Goal: Information Seeking & Learning: Learn about a topic

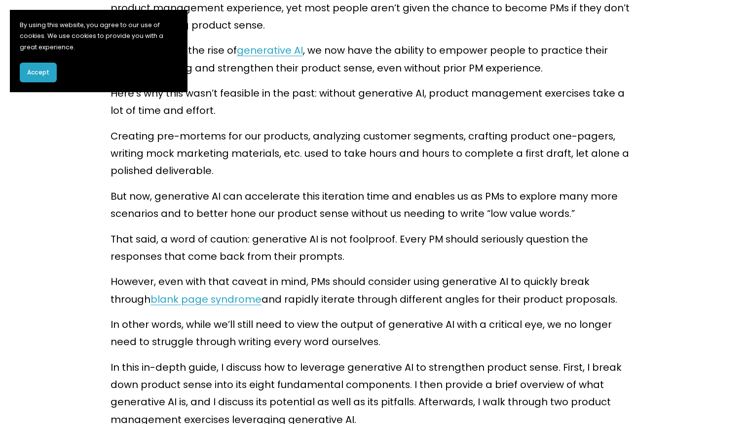
scroll to position [671, 0]
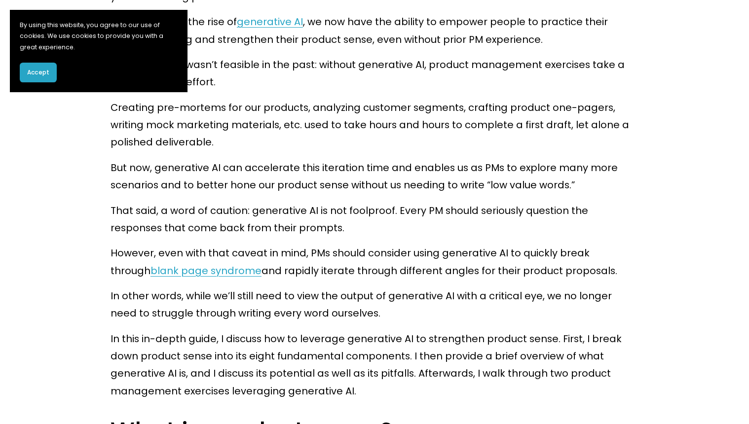
click at [36, 70] on span "Accept" at bounding box center [38, 72] width 22 height 9
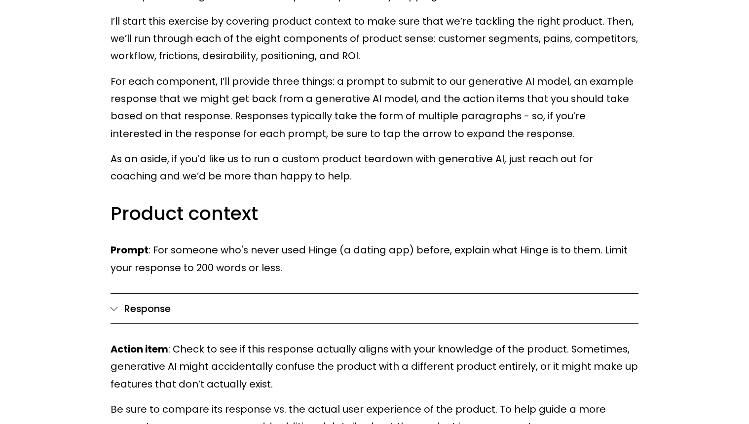
scroll to position [2997, 0]
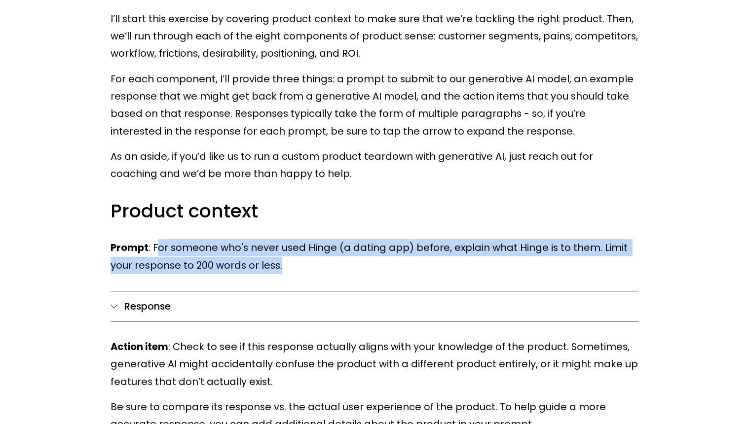
drag, startPoint x: 155, startPoint y: 160, endPoint x: 254, endPoint y: 177, distance: 100.5
click at [254, 239] on p "Prompt : For someone who's never used Hinge (a dating app) before, explain what…" at bounding box center [374, 256] width 528 height 35
copy p "or someone who's never used Hinge (a dating app) before, explain what Hinge is …"
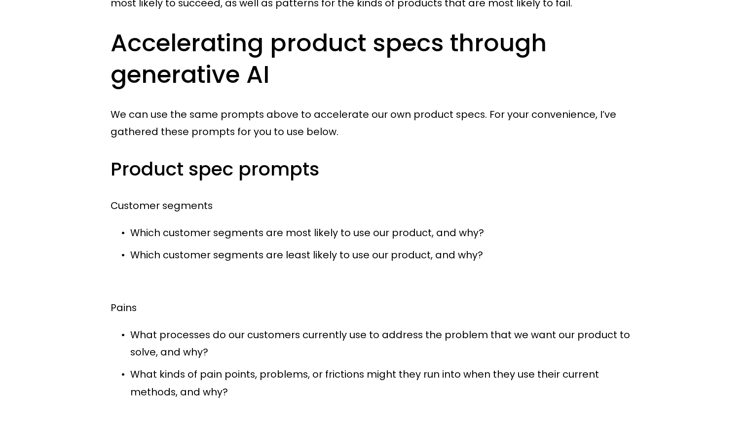
scroll to position [7244, 0]
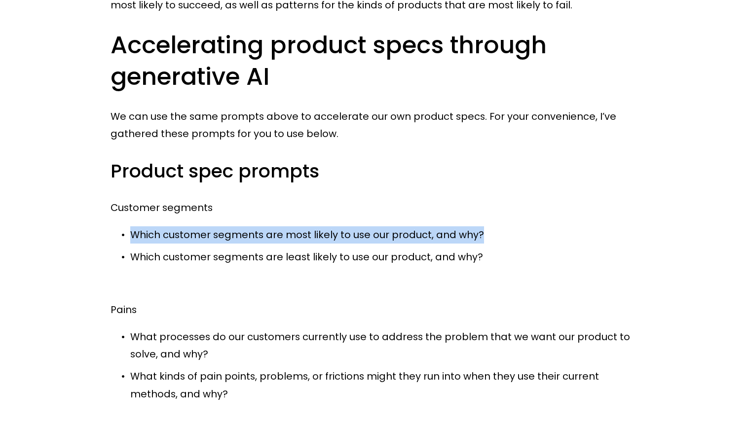
drag, startPoint x: 133, startPoint y: 124, endPoint x: 484, endPoint y: 124, distance: 350.7
click at [484, 226] on p "Which customer segments are most likely to use our product, and why?" at bounding box center [384, 234] width 508 height 17
copy p "Which customer segments are most likely to use our product, and why?"
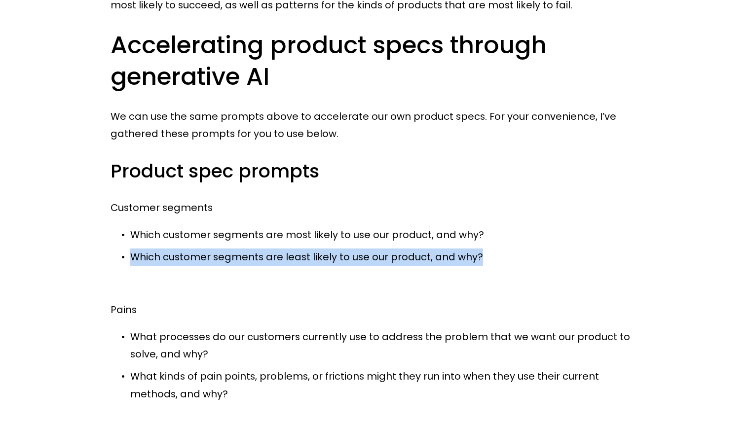
drag, startPoint x: 133, startPoint y: 149, endPoint x: 495, endPoint y: 148, distance: 361.5
click at [495, 249] on p "Which customer segments are least likely to use our product, and why?" at bounding box center [384, 257] width 508 height 17
copy p "Which customer segments are least likely to use our product, and why?"
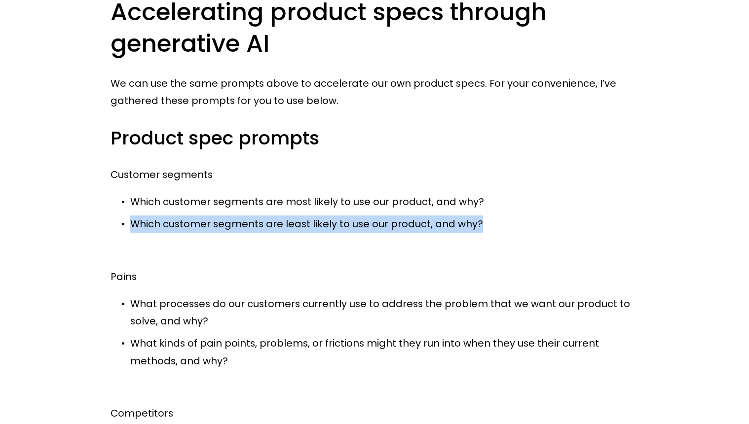
scroll to position [7282, 0]
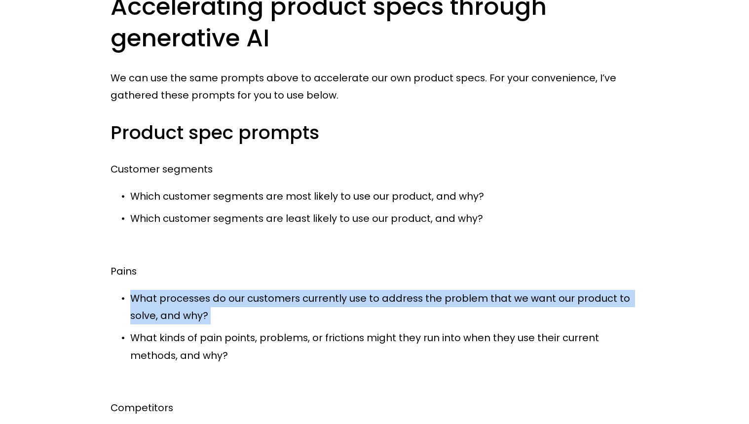
drag, startPoint x: 134, startPoint y: 189, endPoint x: 204, endPoint y: 215, distance: 75.2
click at [204, 290] on ul "What processes do our customers currently use to address the problem that we wa…" at bounding box center [374, 327] width 528 height 74
copy p "What processes do our customers currently use to address the problem that we wa…"
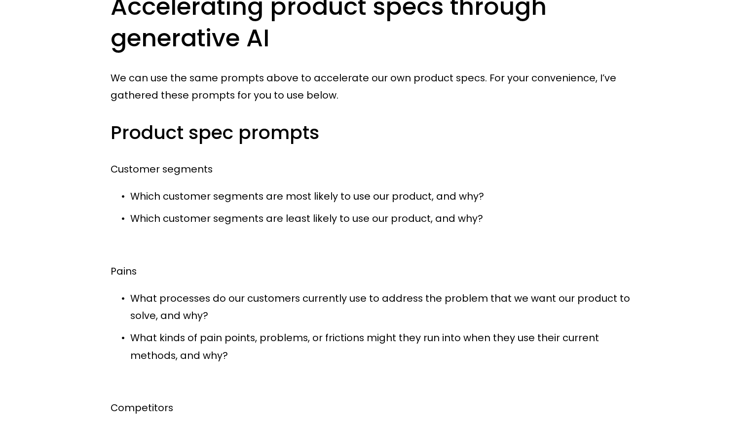
click at [276, 329] on p "What kinds of pain points, problems, or frictions might they run into when they…" at bounding box center [384, 346] width 508 height 35
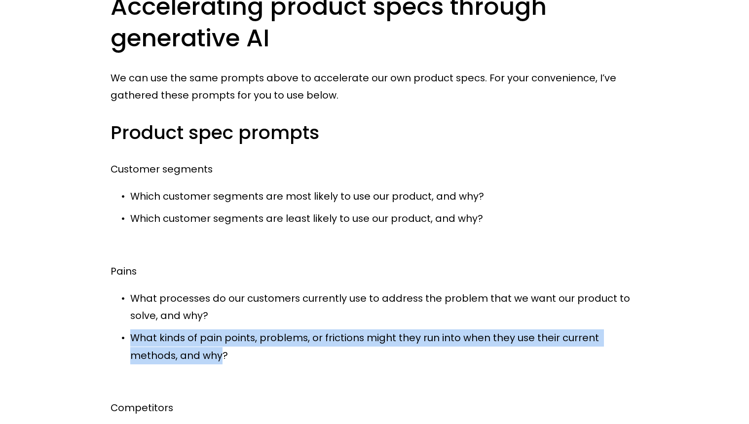
drag, startPoint x: 130, startPoint y: 228, endPoint x: 172, endPoint y: 249, distance: 46.8
click at [172, 329] on p "What kinds of pain points, problems, or frictions might they run into when they…" at bounding box center [384, 346] width 508 height 35
copy p "What kinds of pain points, problems, or frictions might they run into when they…"
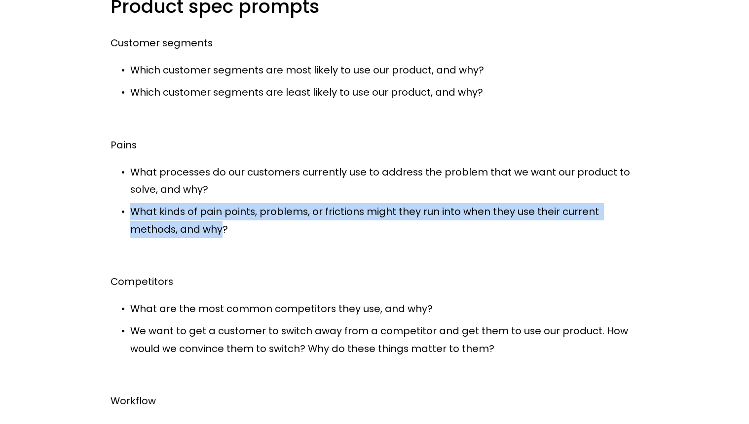
scroll to position [7407, 0]
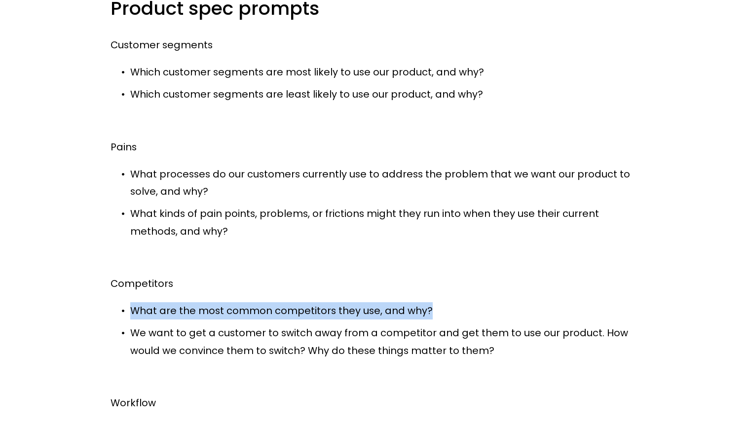
drag, startPoint x: 134, startPoint y: 197, endPoint x: 421, endPoint y: 208, distance: 287.7
click at [422, 302] on p "What are the most common competitors they use, and why?" at bounding box center [384, 310] width 508 height 17
copy p "What are the most common competitors they use, and why?"
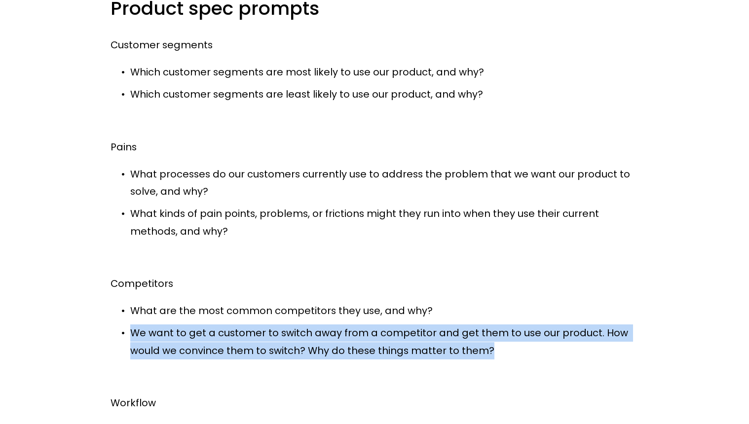
drag, startPoint x: 132, startPoint y: 222, endPoint x: 482, endPoint y: 243, distance: 351.3
click at [482, 325] on p "We want to get a customer to switch away from a competitor and get them to use …" at bounding box center [384, 342] width 508 height 35
copy p "We want to get a customer to switch away from a competitor and get them to use …"
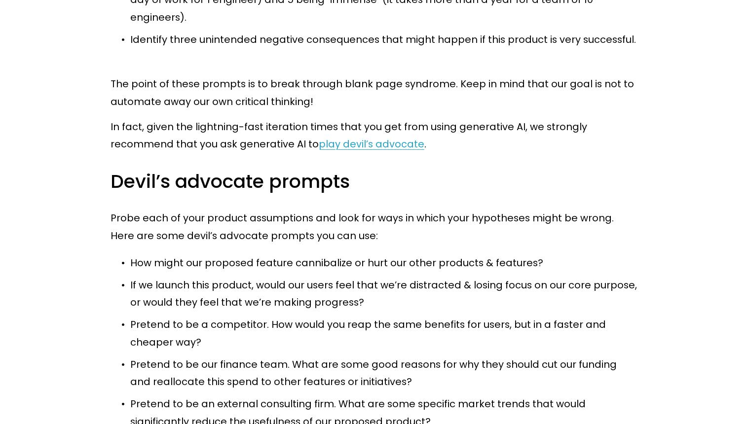
scroll to position [8443, 0]
